Goal: Task Accomplishment & Management: Manage account settings

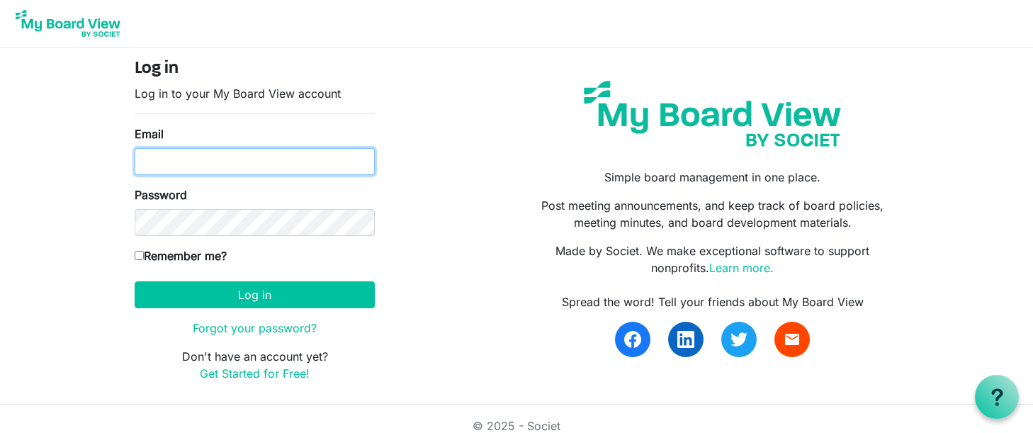
click at [199, 162] on input "Email" at bounding box center [255, 161] width 240 height 27
type input "[EMAIL_ADDRESS][DOMAIN_NAME]"
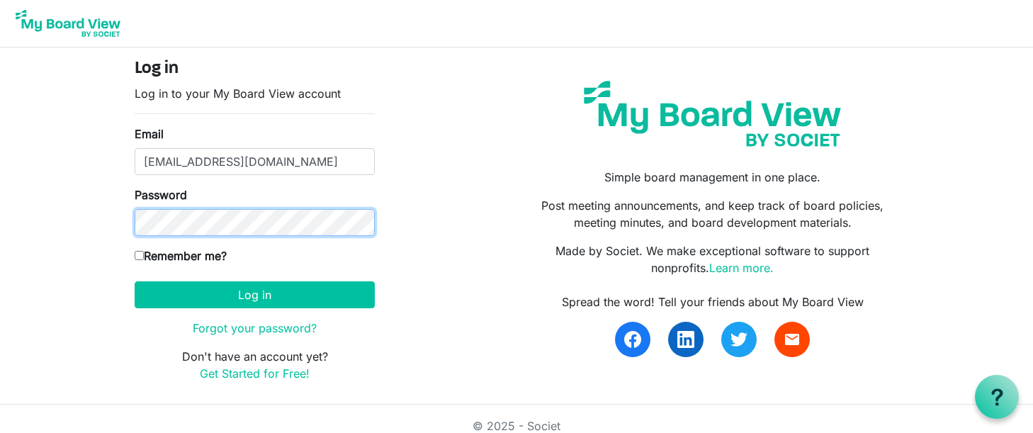
click at [135, 281] on button "Log in" at bounding box center [255, 294] width 240 height 27
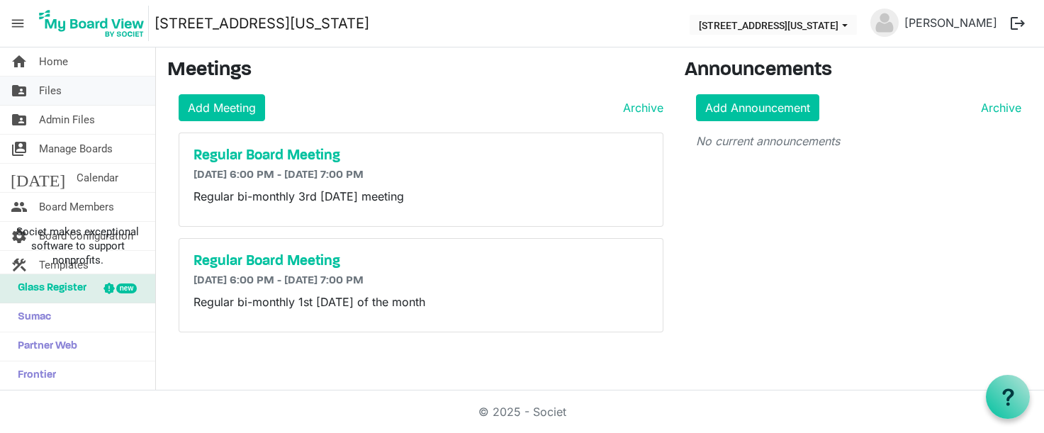
click at [56, 92] on span "Files" at bounding box center [50, 91] width 23 height 28
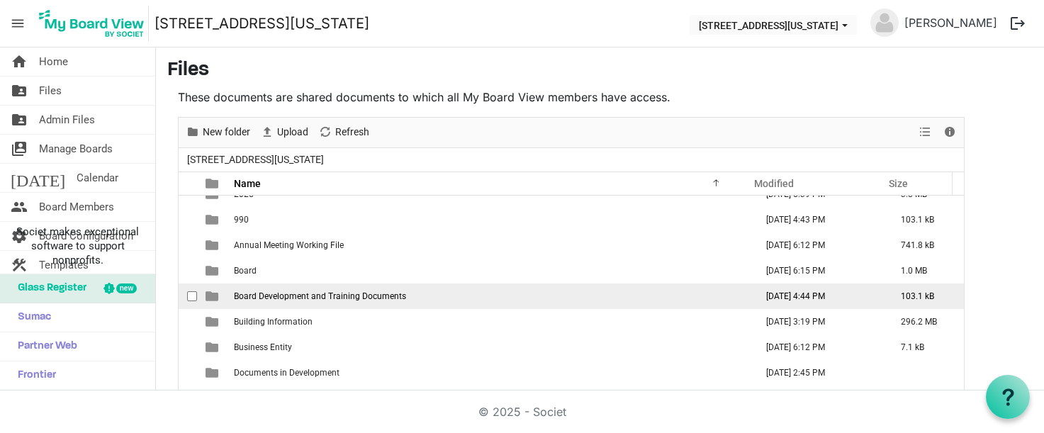
scroll to position [71, 0]
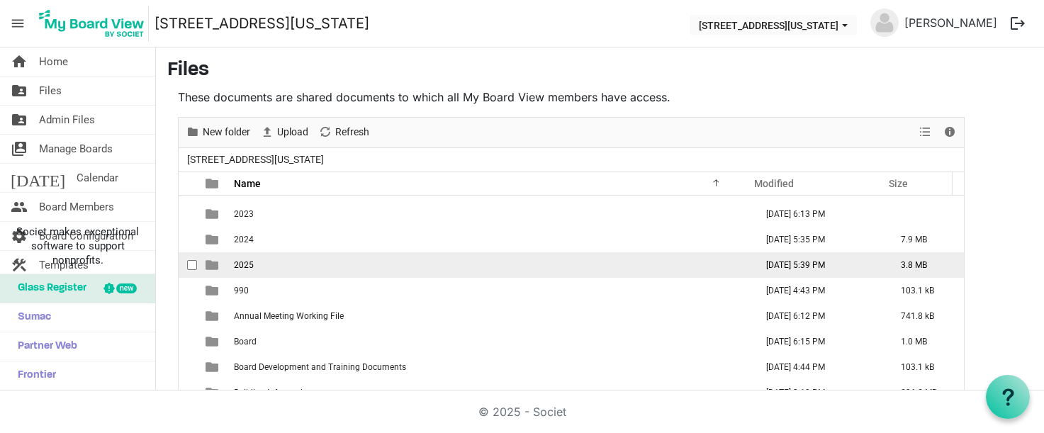
click at [289, 261] on td "2025" at bounding box center [490, 265] width 521 height 26
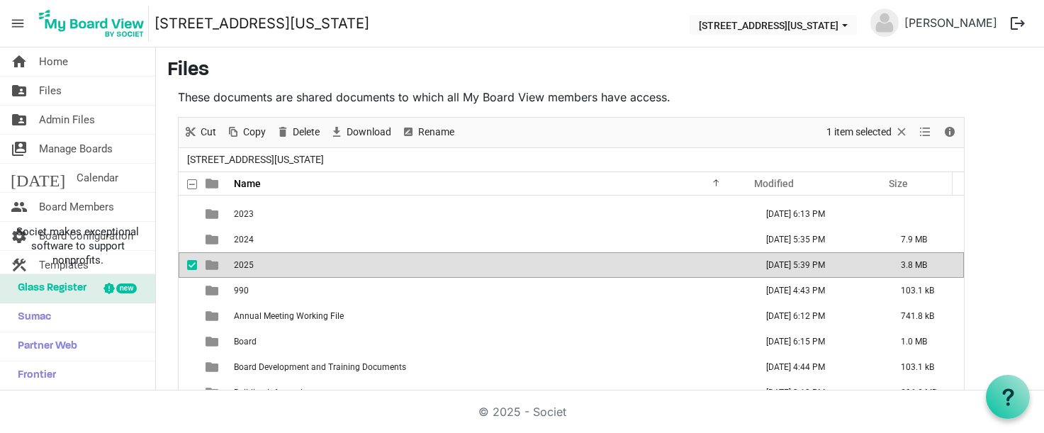
click at [289, 261] on td "2025" at bounding box center [490, 265] width 521 height 26
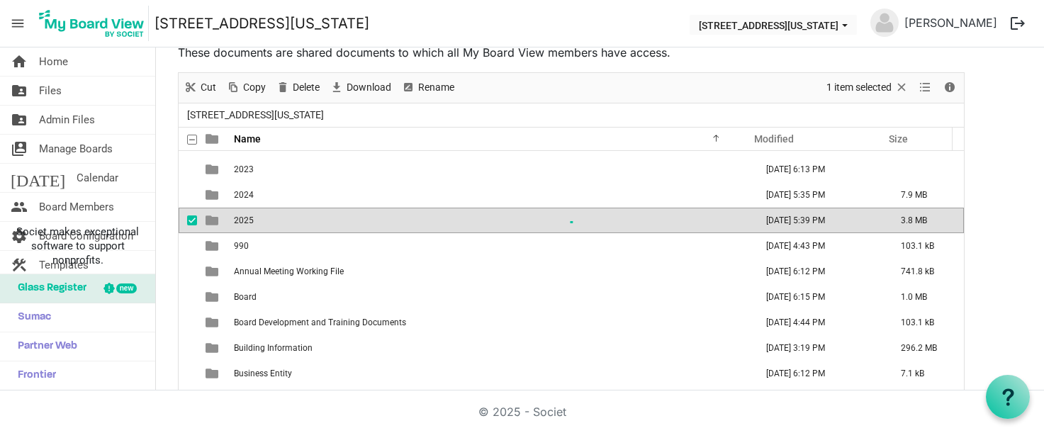
scroll to position [0, 0]
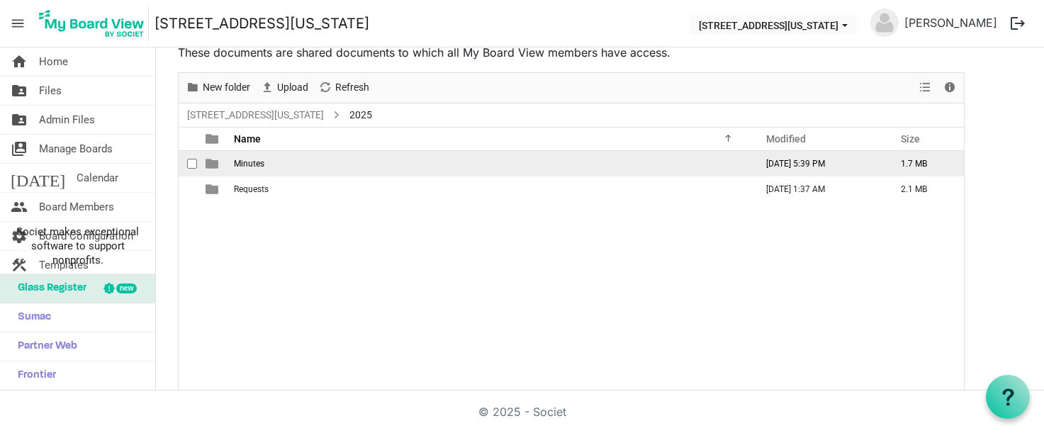
click at [260, 160] on span "Minutes" at bounding box center [249, 164] width 30 height 10
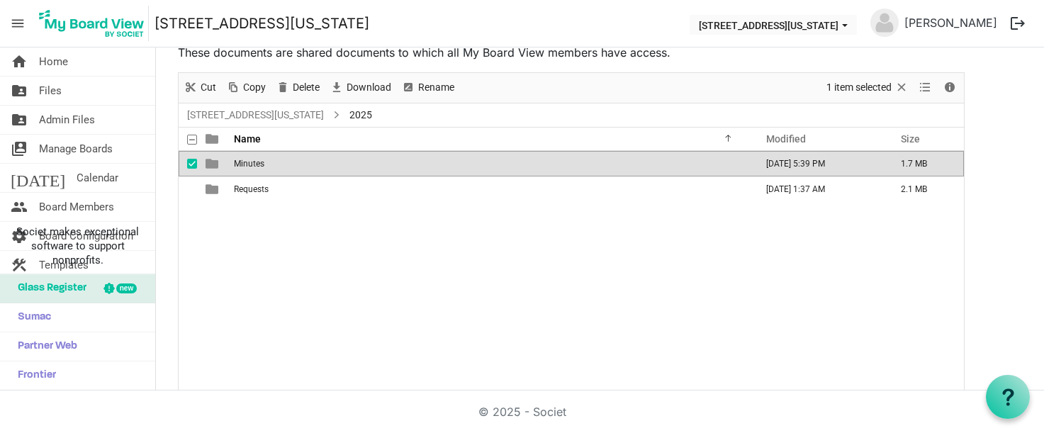
click at [260, 160] on span "Minutes" at bounding box center [249, 164] width 30 height 10
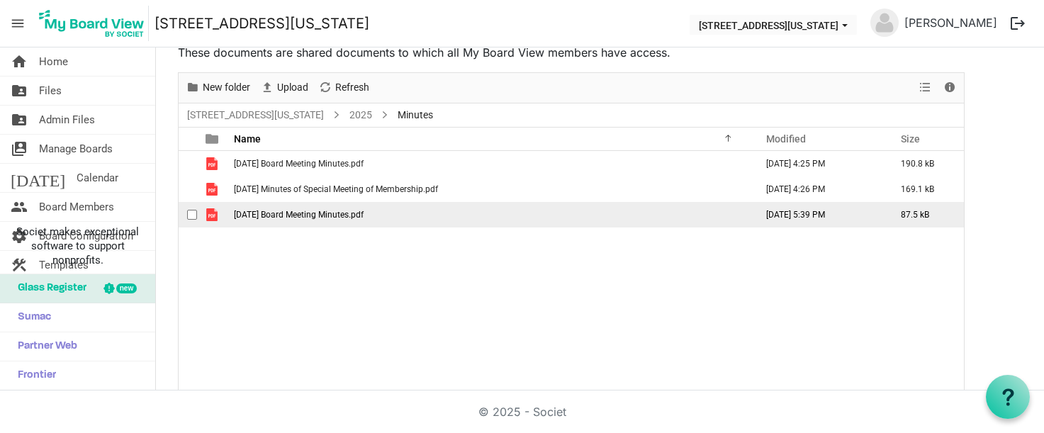
click at [316, 213] on span "08-05-2025 Board Meeting Minutes.pdf" at bounding box center [299, 215] width 130 height 10
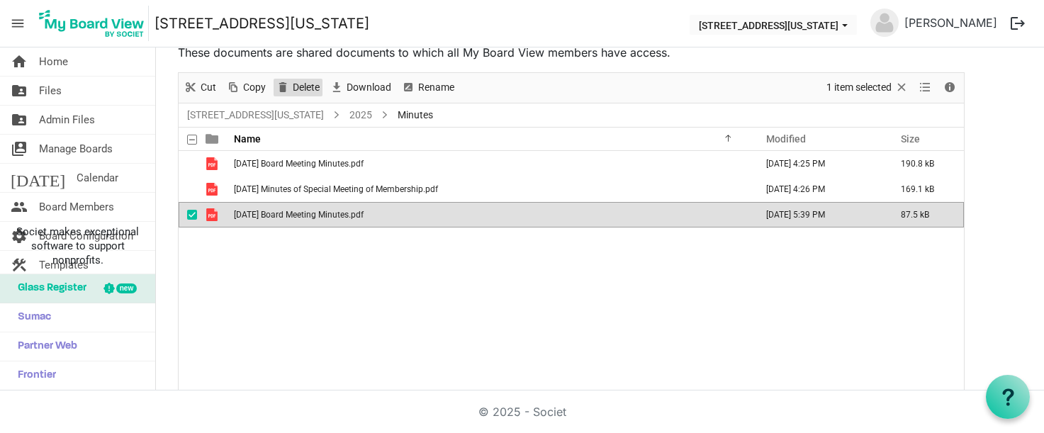
click at [302, 84] on span "Delete" at bounding box center [306, 88] width 30 height 18
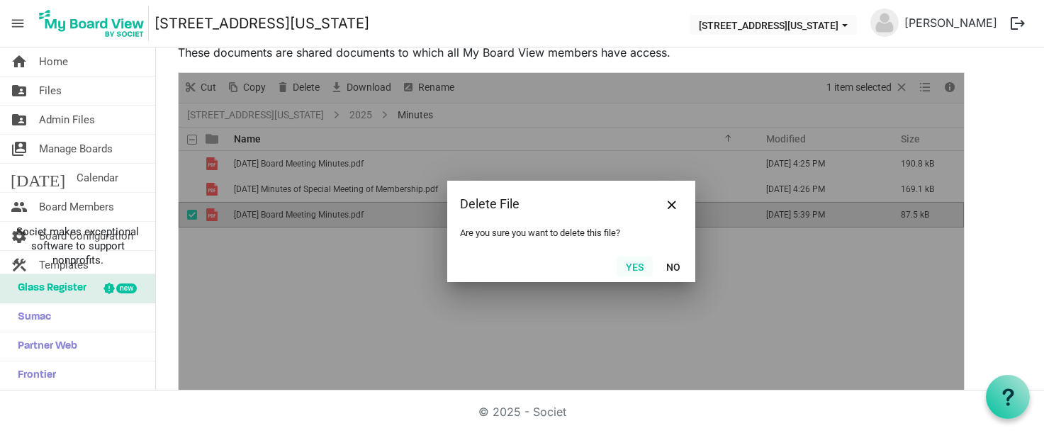
click at [633, 263] on button "Yes" at bounding box center [634, 266] width 36 height 20
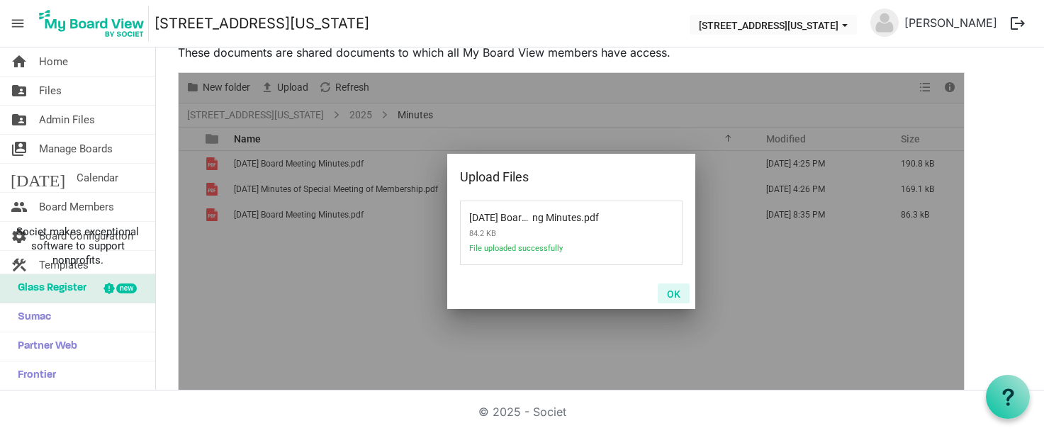
click at [677, 292] on button "OK" at bounding box center [674, 293] width 32 height 20
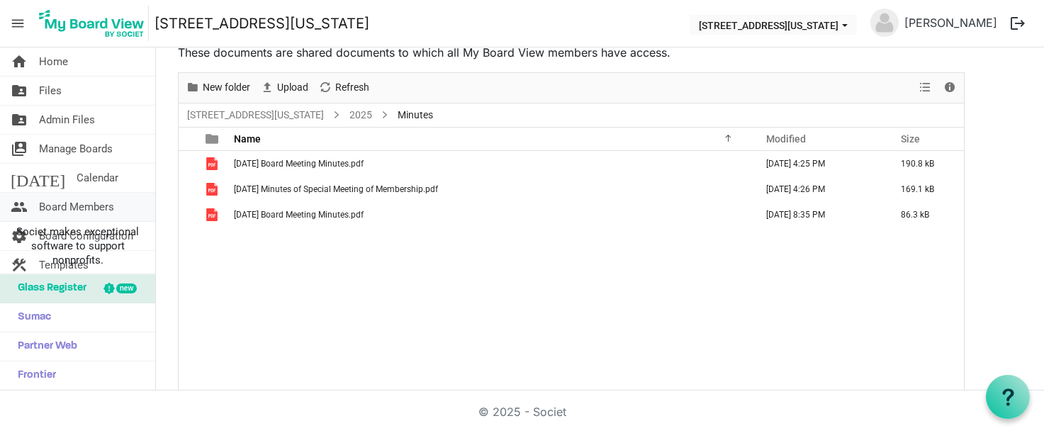
click at [58, 205] on span "Board Members" at bounding box center [76, 207] width 75 height 28
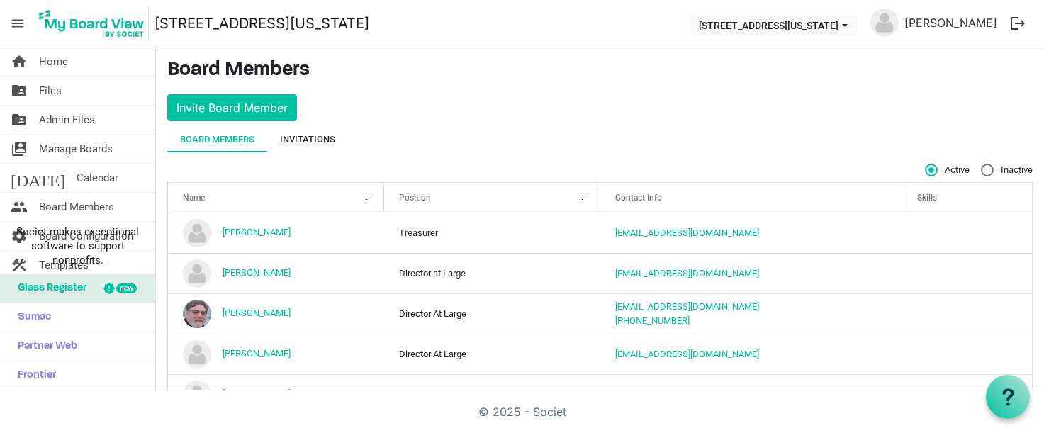
click at [308, 141] on div "Invitations" at bounding box center [307, 139] width 55 height 14
